Goal: Information Seeking & Learning: Find contact information

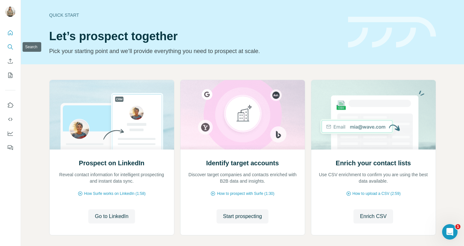
click at [13, 47] on icon "Search" at bounding box center [10, 47] width 6 height 6
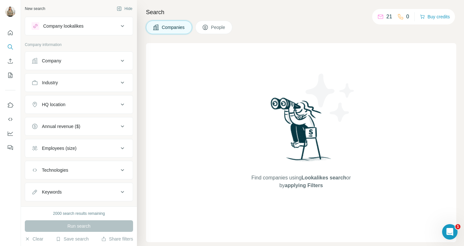
scroll to position [1, 0]
click at [207, 30] on icon at bounding box center [205, 27] width 6 height 6
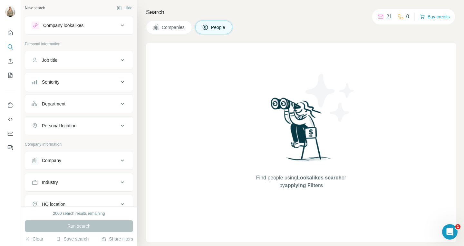
click at [107, 61] on div "Job title" at bounding box center [75, 60] width 87 height 6
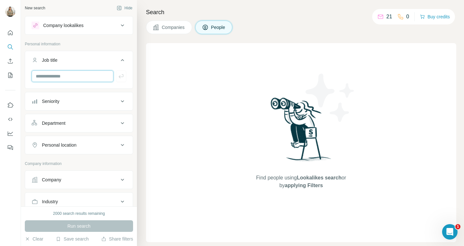
click at [92, 75] on input "text" at bounding box center [73, 77] width 82 height 12
type input "**********"
click at [119, 78] on icon "button" at bounding box center [121, 76] width 6 height 6
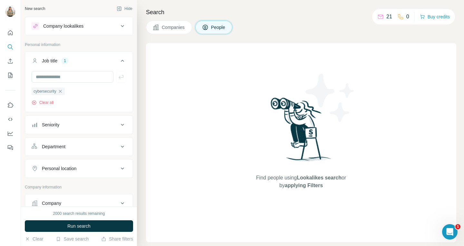
click at [92, 167] on div "Personal location" at bounding box center [75, 169] width 87 height 6
click at [91, 181] on input "text" at bounding box center [79, 185] width 95 height 12
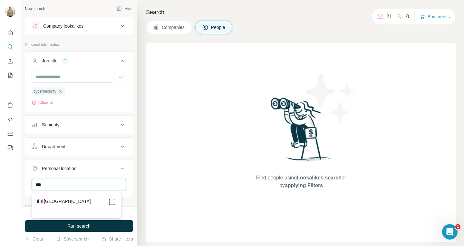
type input "***"
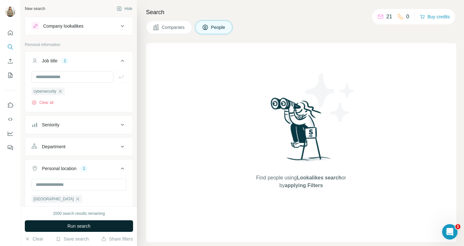
click at [107, 224] on button "Run search" at bounding box center [79, 227] width 108 height 12
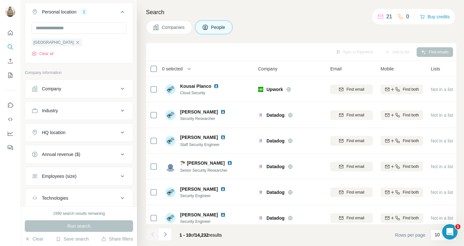
scroll to position [157, 0]
click at [119, 87] on icon at bounding box center [123, 89] width 8 height 8
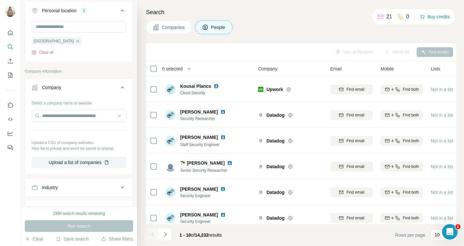
scroll to position [157, 0]
click at [119, 89] on icon at bounding box center [123, 88] width 8 height 8
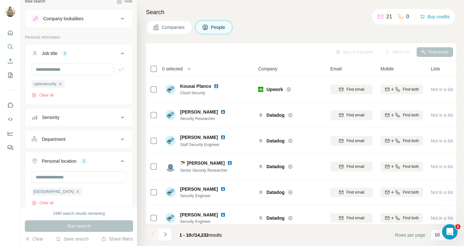
scroll to position [0, 0]
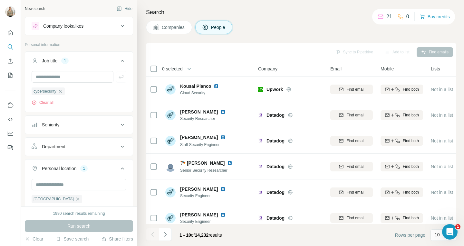
click at [102, 121] on button "Seniority" at bounding box center [79, 124] width 108 height 15
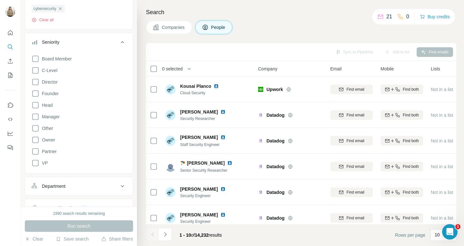
scroll to position [82, 0]
click at [35, 129] on icon at bounding box center [36, 129] width 8 height 8
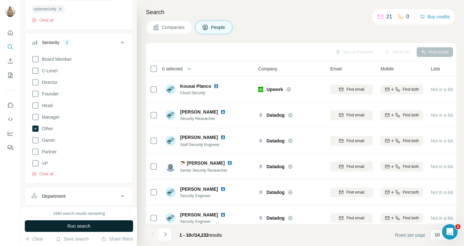
click at [67, 224] on span "Run search" at bounding box center [78, 226] width 23 height 6
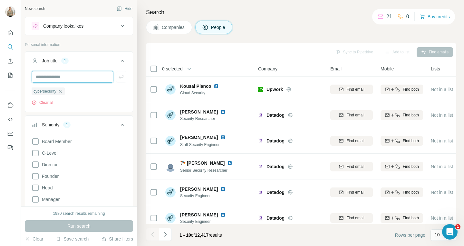
click at [64, 78] on input "text" at bounding box center [73, 77] width 82 height 12
type input "**********"
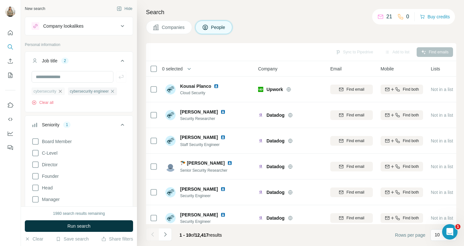
click at [61, 91] on icon "button" at bounding box center [60, 91] width 5 height 5
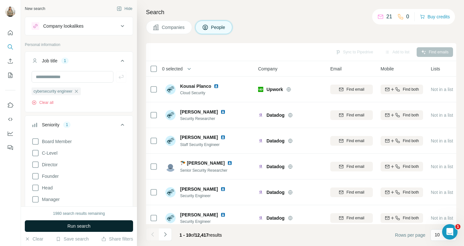
click at [74, 228] on span "Run search" at bounding box center [78, 226] width 23 height 6
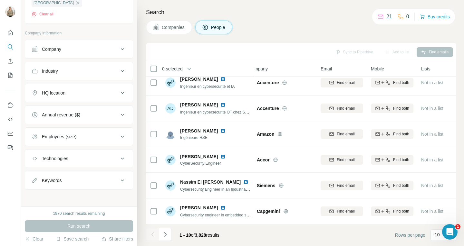
scroll to position [330, 0]
click at [113, 136] on div "Employees (size)" at bounding box center [75, 135] width 87 height 6
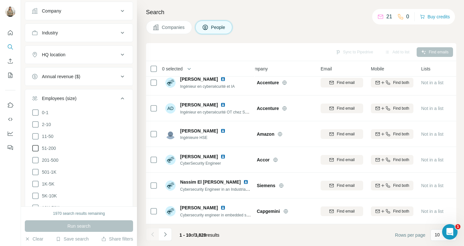
scroll to position [367, 0]
click at [38, 170] on icon at bounding box center [35, 172] width 6 height 6
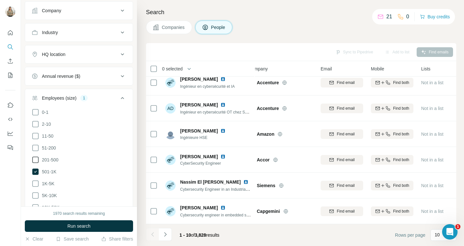
click at [35, 159] on icon at bounding box center [36, 160] width 8 height 8
click at [37, 171] on icon at bounding box center [35, 172] width 6 height 6
click at [37, 146] on icon at bounding box center [36, 148] width 8 height 8
click at [36, 161] on icon at bounding box center [35, 160] width 6 height 6
click at [36, 161] on icon at bounding box center [36, 160] width 8 height 8
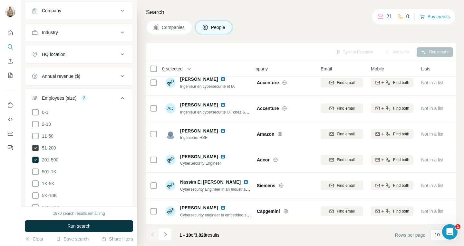
click at [36, 146] on icon at bounding box center [35, 148] width 6 height 6
click at [73, 224] on span "Run search" at bounding box center [78, 226] width 23 height 6
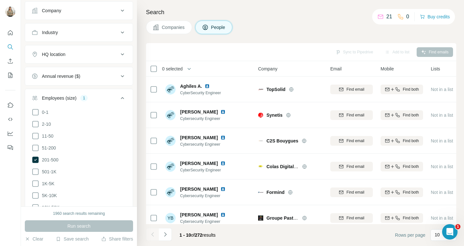
scroll to position [0, 1]
click at [446, 231] on icon "Open Intercom Messenger" at bounding box center [448, 231] width 11 height 11
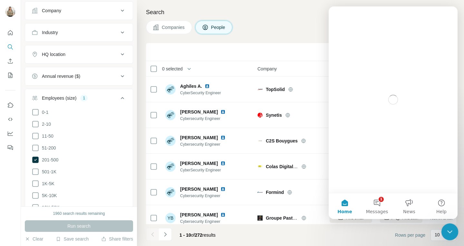
scroll to position [0, 0]
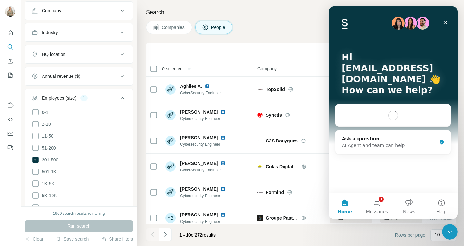
click at [279, 240] on footer "1 - 10 of 272 results Rows per page 10" at bounding box center [301, 235] width 310 height 22
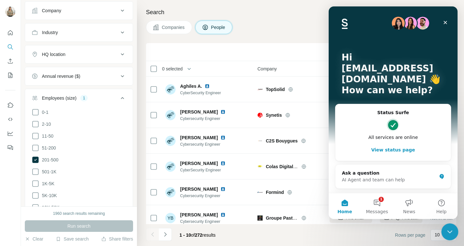
click at [446, 233] on icon "Close Intercom Messenger" at bounding box center [449, 231] width 8 height 8
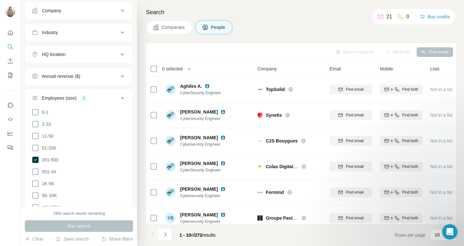
click at [299, 42] on div "Search Companies People Sync to Pipedrive Add to list Find emails 0 selected Pe…" at bounding box center [300, 123] width 327 height 246
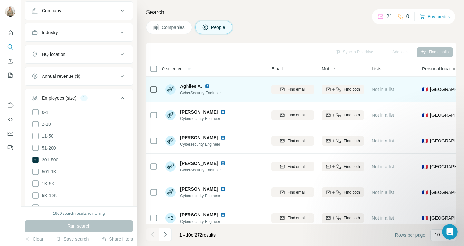
scroll to position [0, 59]
click at [300, 85] on button "Find email" at bounding box center [293, 90] width 43 height 10
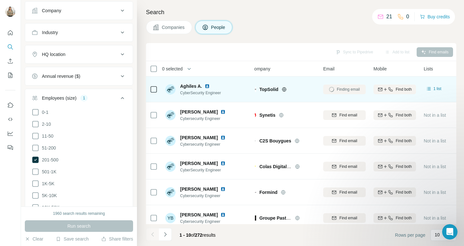
scroll to position [0, 0]
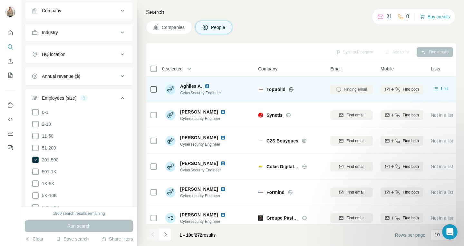
click at [208, 86] on img at bounding box center [207, 86] width 5 height 5
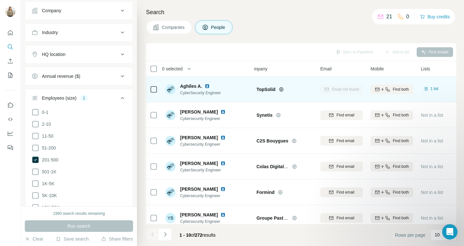
scroll to position [0, 9]
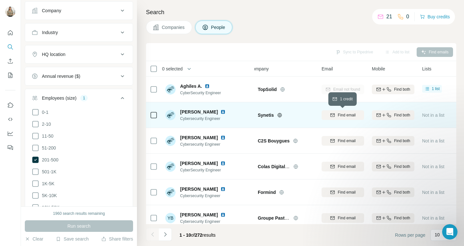
click at [339, 115] on span "Find email" at bounding box center [347, 115] width 18 height 6
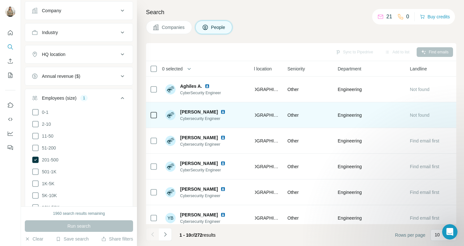
scroll to position [0, 247]
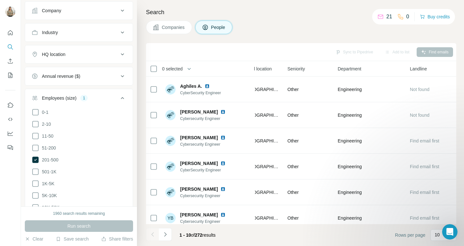
click at [434, 50] on div "Sync to Pipedrive Add to list Find emails" at bounding box center [301, 51] width 304 height 11
click at [399, 51] on div "Add to list" at bounding box center [397, 52] width 34 height 10
click at [351, 49] on div "Sync to Pipedrive Add to list Find emails" at bounding box center [301, 51] width 304 height 11
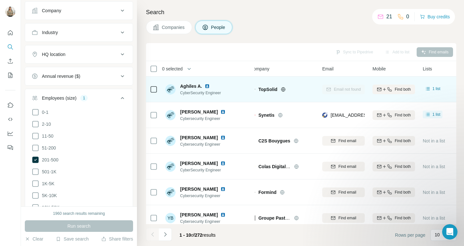
scroll to position [0, 0]
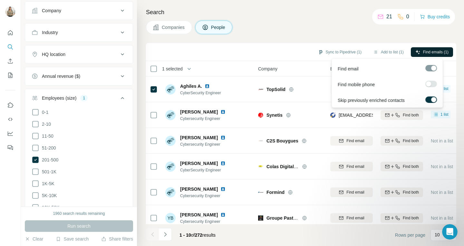
click at [429, 49] on span "Find emails (1)" at bounding box center [435, 52] width 25 height 6
click at [377, 28] on div "Companies People" at bounding box center [301, 28] width 310 height 14
click at [427, 53] on span "Find emails (1)" at bounding box center [435, 52] width 25 height 6
click at [432, 85] on label at bounding box center [431, 84] width 12 height 6
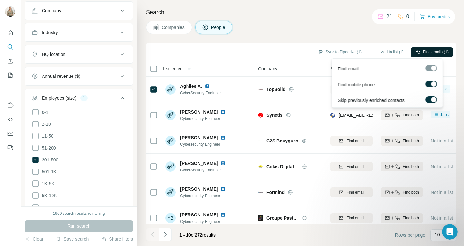
click at [429, 84] on label at bounding box center [431, 84] width 12 height 6
click at [431, 68] on div at bounding box center [431, 68] width 12 height 6
click at [427, 98] on label at bounding box center [431, 100] width 12 height 6
click at [427, 98] on div at bounding box center [428, 99] width 5 height 5
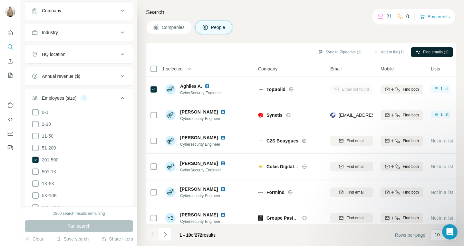
click at [409, 29] on div "Companies People" at bounding box center [301, 28] width 310 height 14
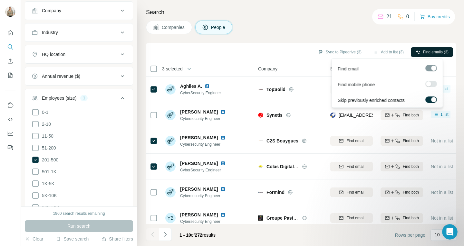
click at [440, 49] on button "Find emails (3)" at bounding box center [432, 52] width 42 height 10
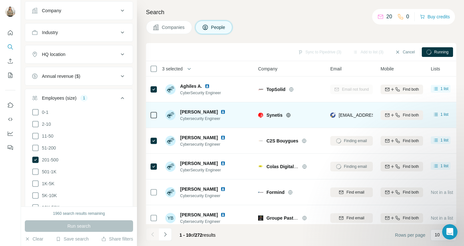
drag, startPoint x: 177, startPoint y: 115, endPoint x: 217, endPoint y: 112, distance: 40.3
click at [217, 112] on div "[PERSON_NAME] FALL Cybersecurity Engineer" at bounding box center [199, 115] width 68 height 13
copy div "[PERSON_NAME]"
